Goal: Task Accomplishment & Management: Use online tool/utility

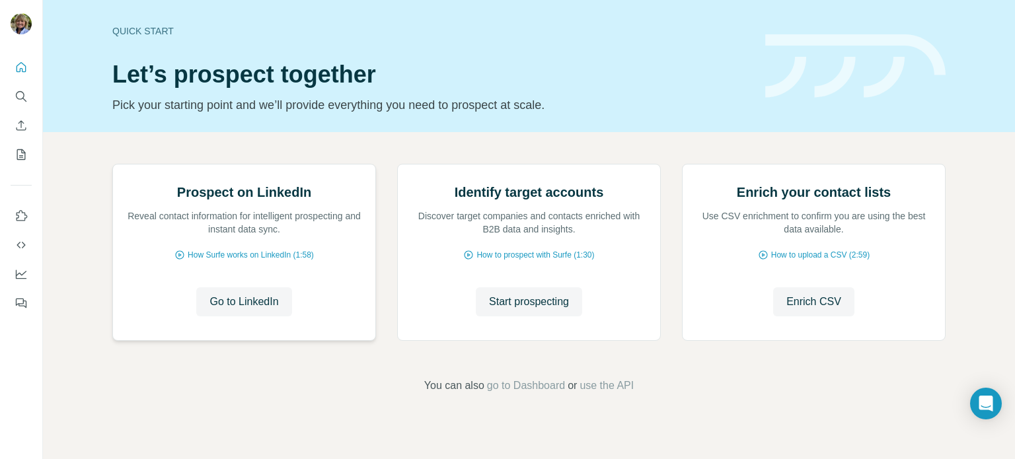
scroll to position [111, 0]
click at [234, 310] on span "Go to LinkedIn" at bounding box center [243, 302] width 69 height 16
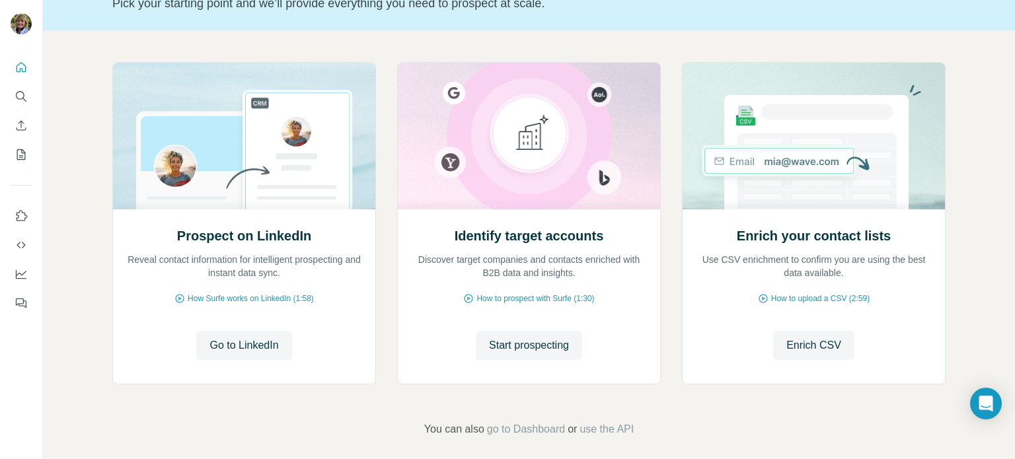
scroll to position [111, 0]
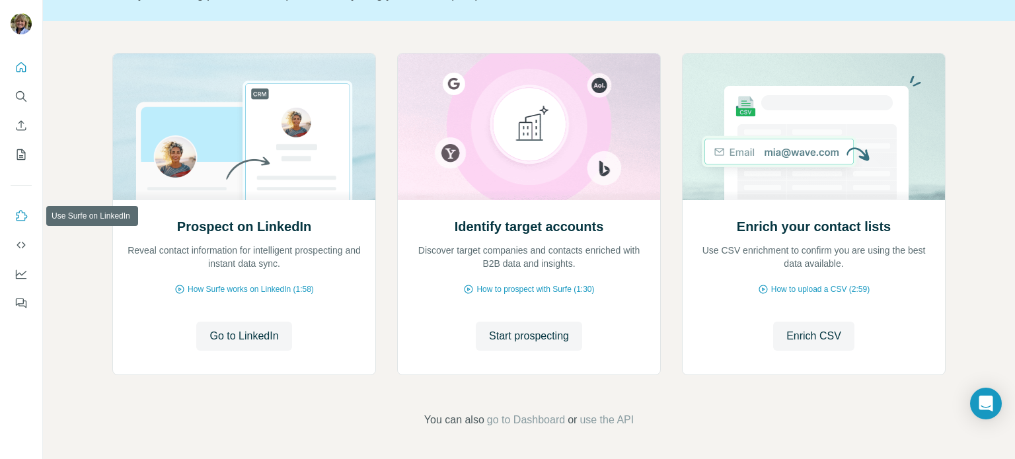
click at [19, 215] on icon "Use Surfe on LinkedIn" at bounding box center [21, 215] width 13 height 13
